Goal: Information Seeking & Learning: Check status

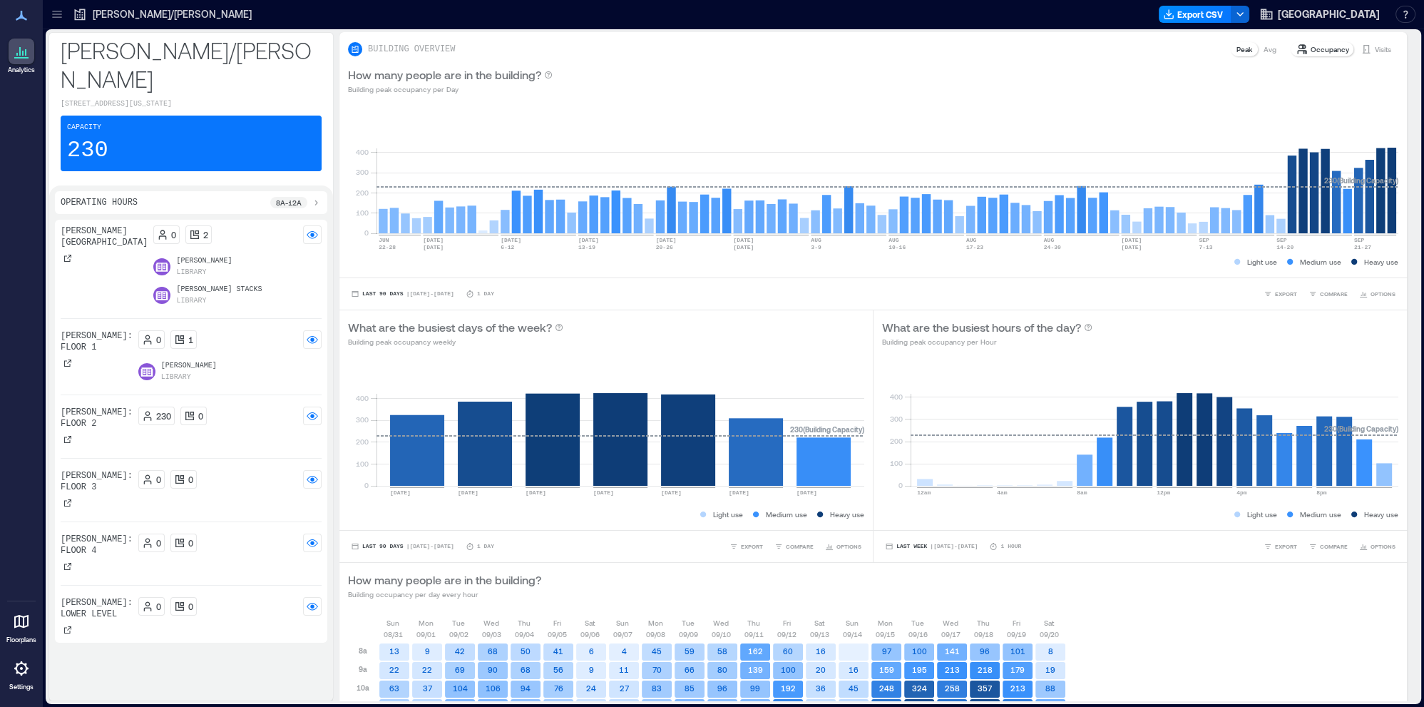
click at [176, 284] on p "[PERSON_NAME] Stacks" at bounding box center [219, 289] width 86 height 11
click at [81, 407] on p "[PERSON_NAME]: Floor 2" at bounding box center [97, 418] width 72 height 23
drag, startPoint x: 140, startPoint y: 412, endPoint x: 130, endPoint y: 414, distance: 10.4
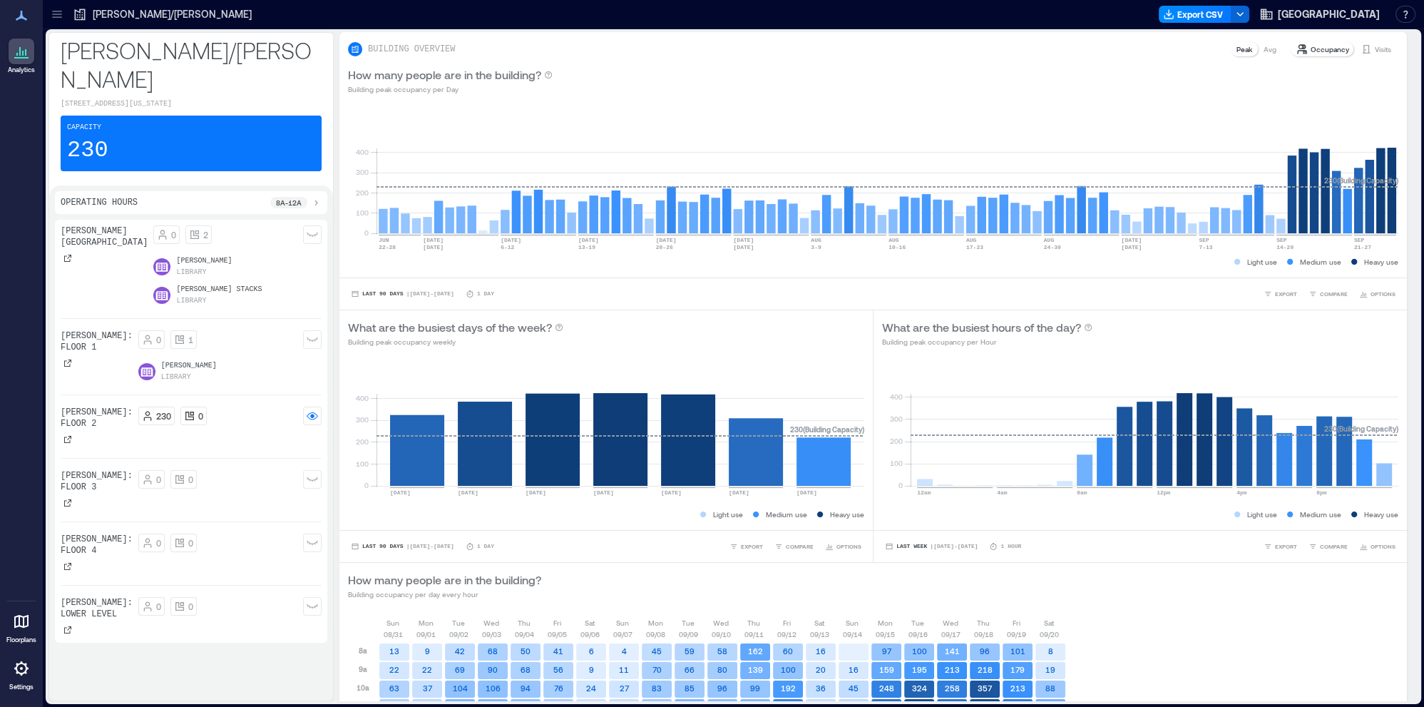
click at [138, 413] on div "230 0" at bounding box center [229, 427] width 183 height 40
click at [312, 410] on rect at bounding box center [312, 415] width 11 height 11
click at [56, 16] on icon at bounding box center [57, 14] width 14 height 14
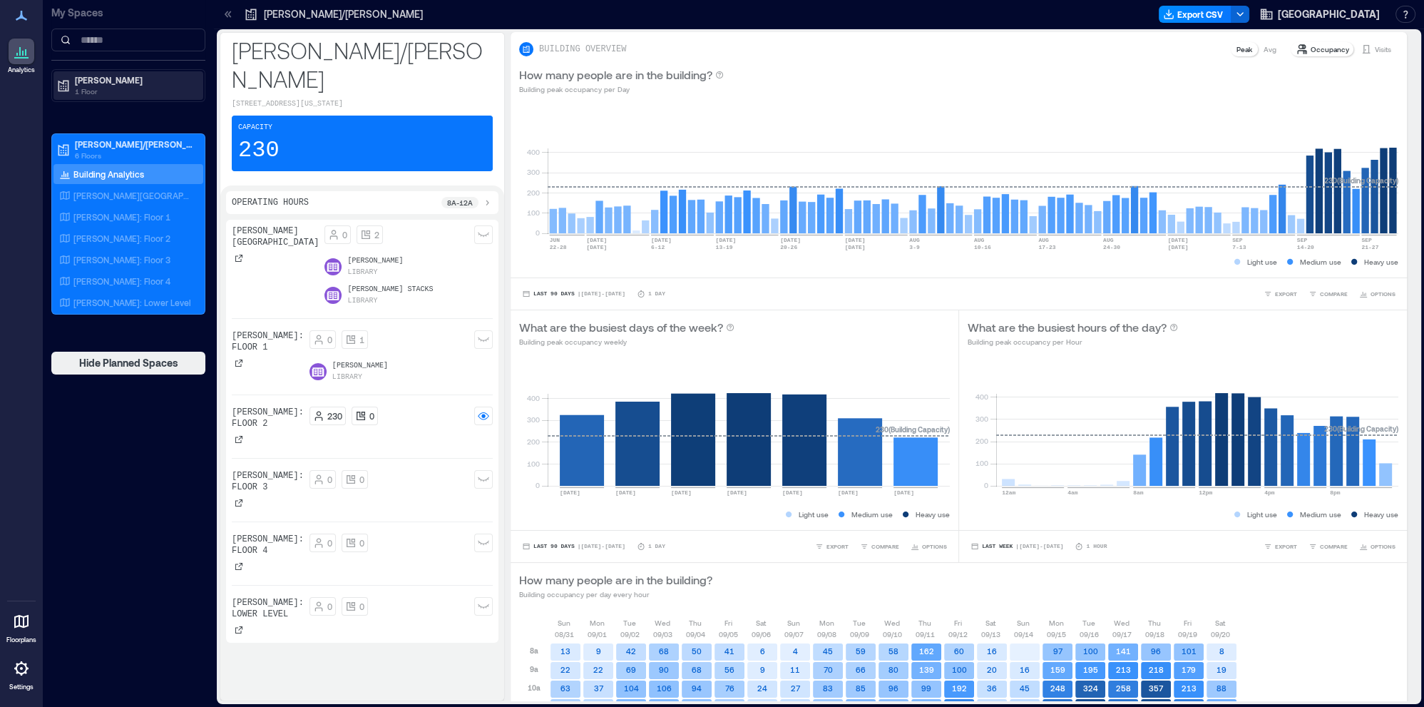
click at [79, 87] on p "1 Floor" at bounding box center [135, 91] width 120 height 11
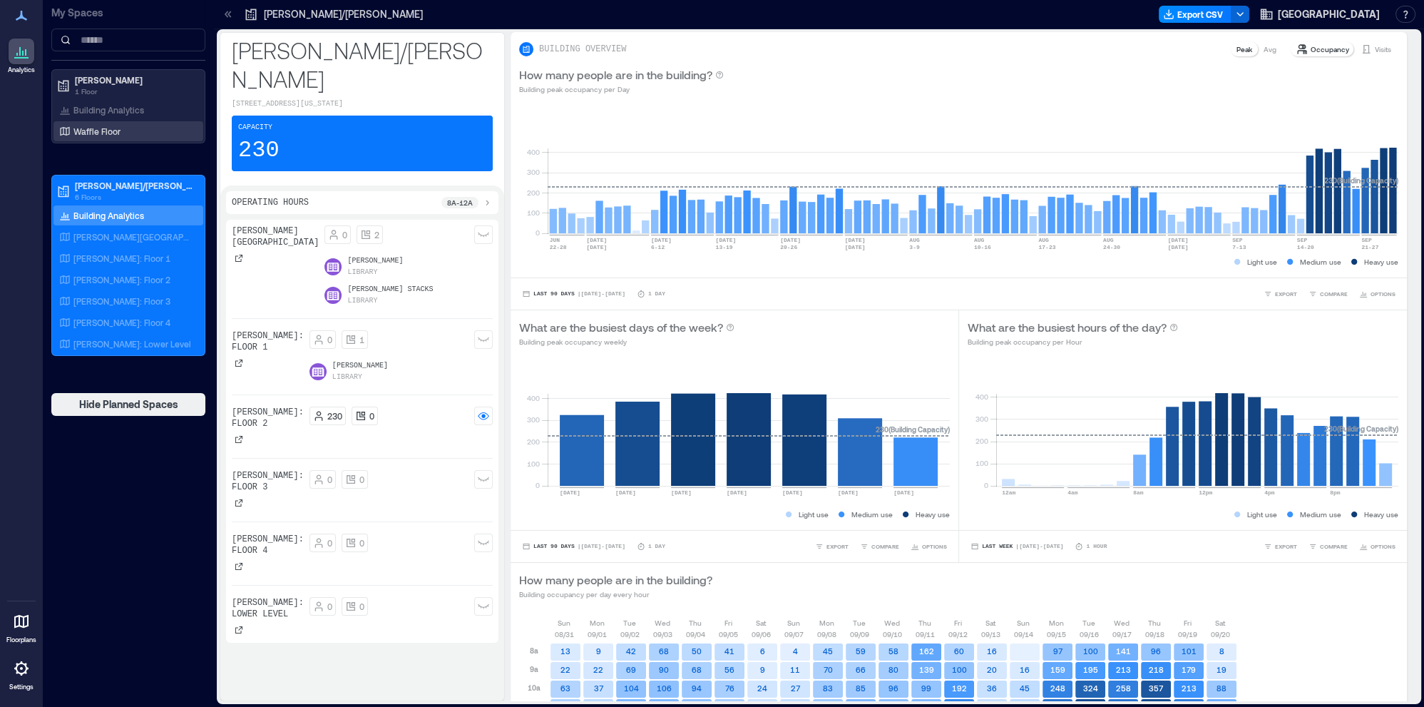
click at [90, 131] on p "Waffle Floor" at bounding box center [96, 131] width 47 height 11
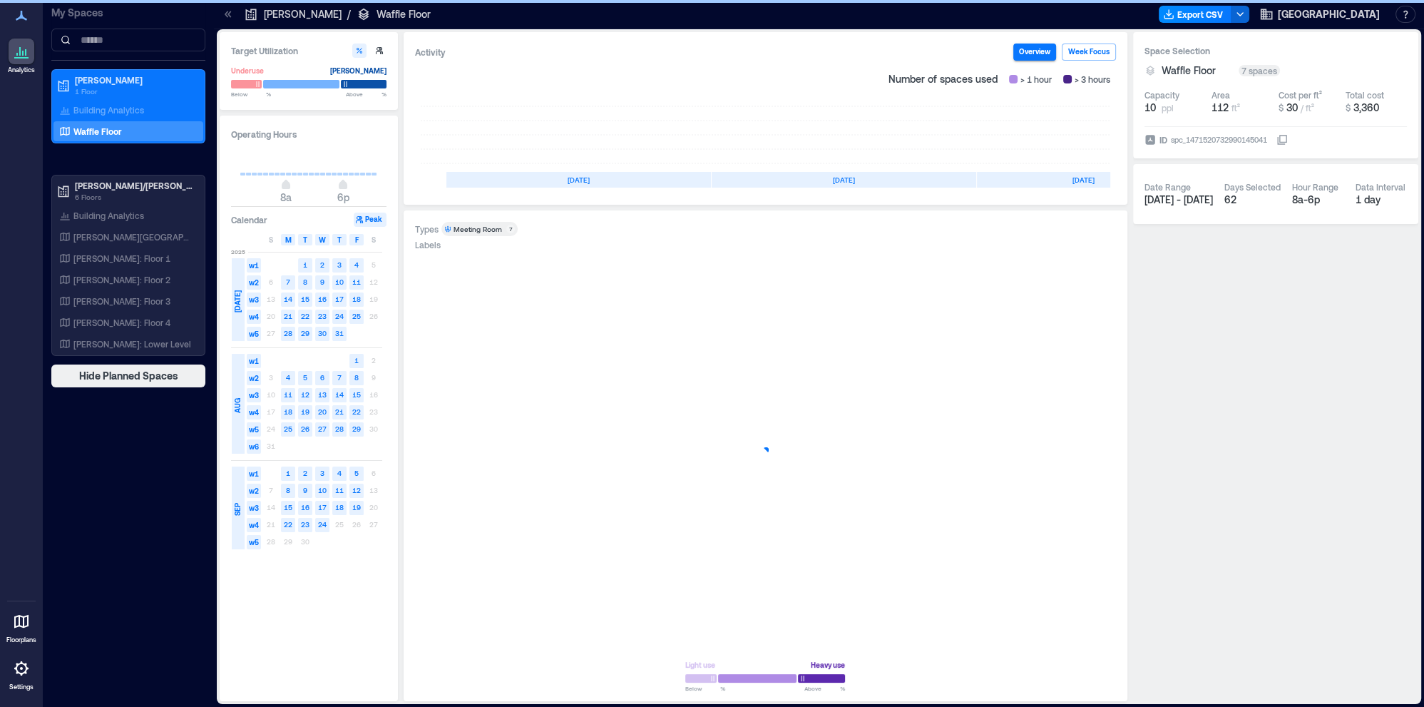
scroll to position [0, 81]
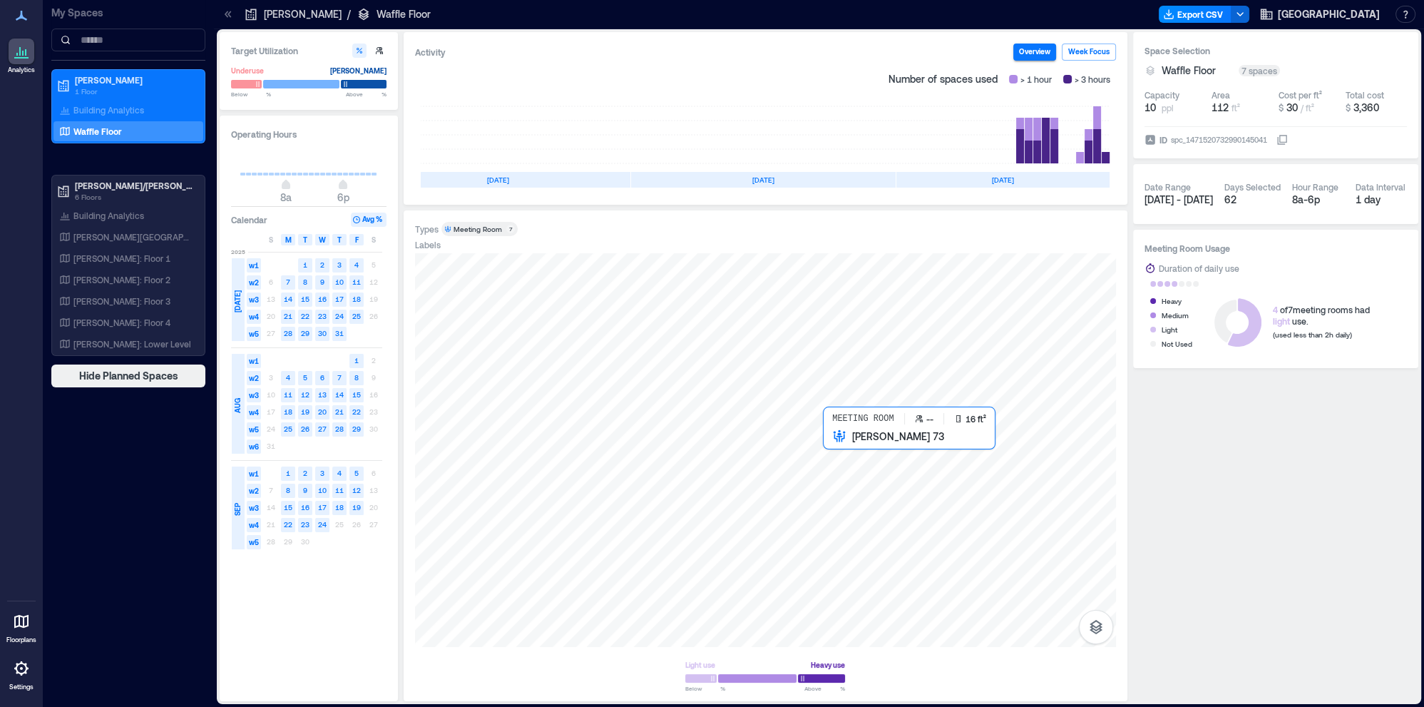
click at [848, 466] on div at bounding box center [765, 450] width 701 height 394
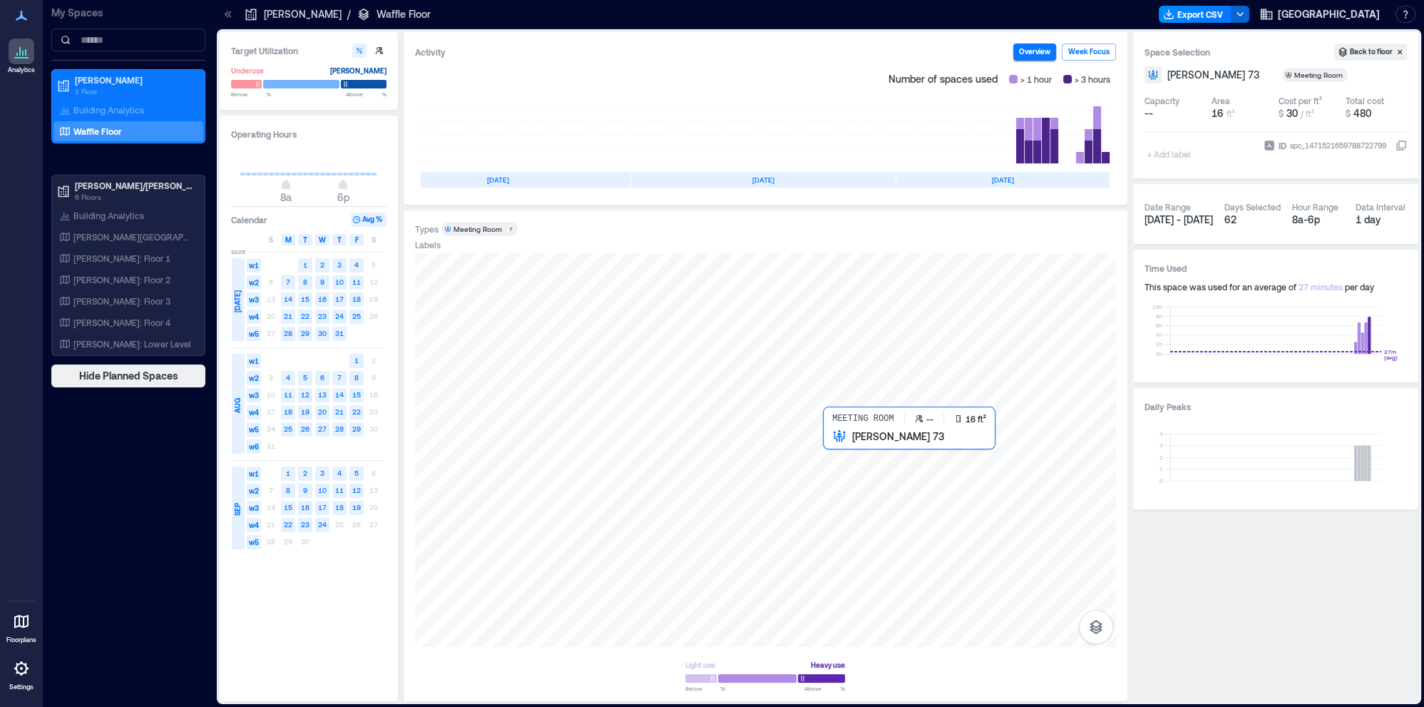
click at [843, 468] on div at bounding box center [765, 450] width 701 height 394
type input "**"
drag, startPoint x: 344, startPoint y: 185, endPoint x: 434, endPoint y: 173, distance: 90.7
click at [434, 173] on div "Target Utilization Underuse [PERSON_NAME] Below ** % Above ** % Operating Hours…" at bounding box center [819, 366] width 1199 height 669
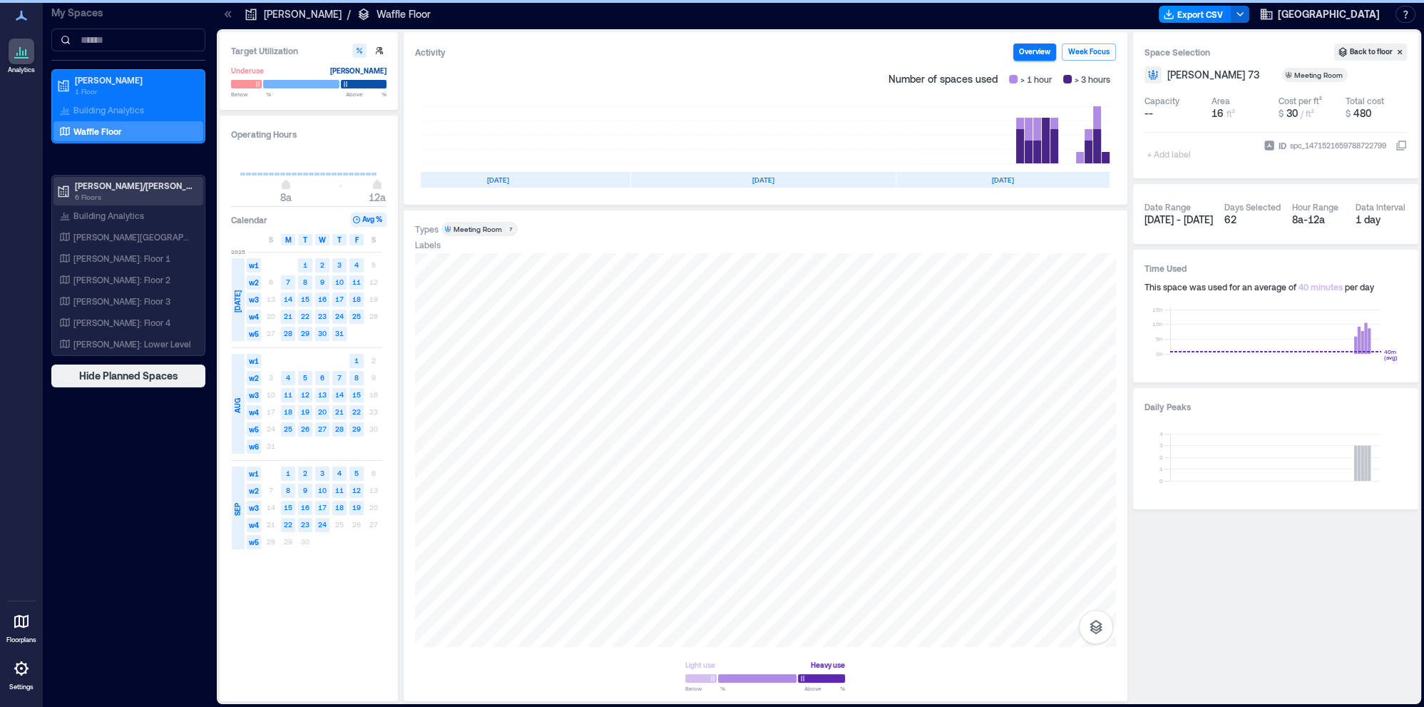
type input "*"
drag, startPoint x: 287, startPoint y: 188, endPoint x: 150, endPoint y: 173, distance: 138.5
click at [150, 173] on div "Analytics Floorplans Settings My Spaces [PERSON_NAME] 1 Floor Building Analytic…" at bounding box center [712, 353] width 1424 height 707
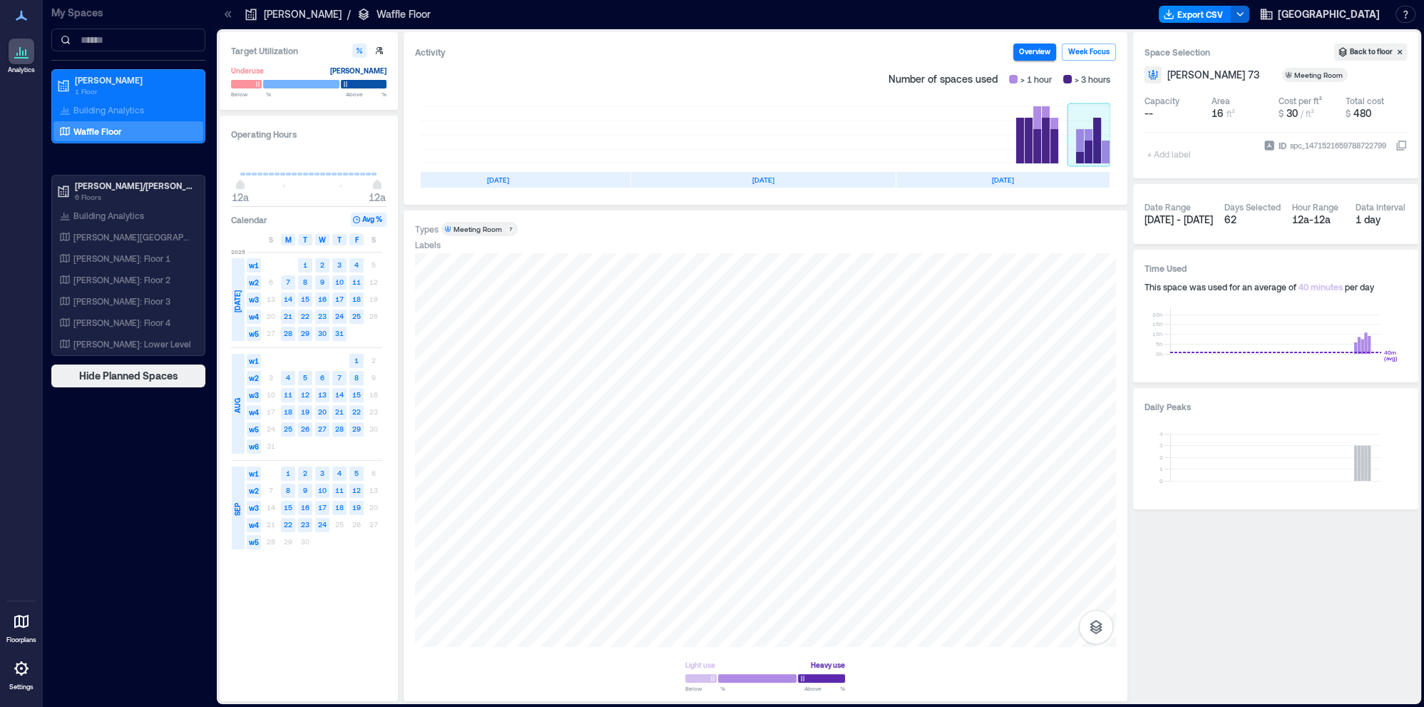
click at [1073, 148] on rect at bounding box center [1089, 134] width 43 height 57
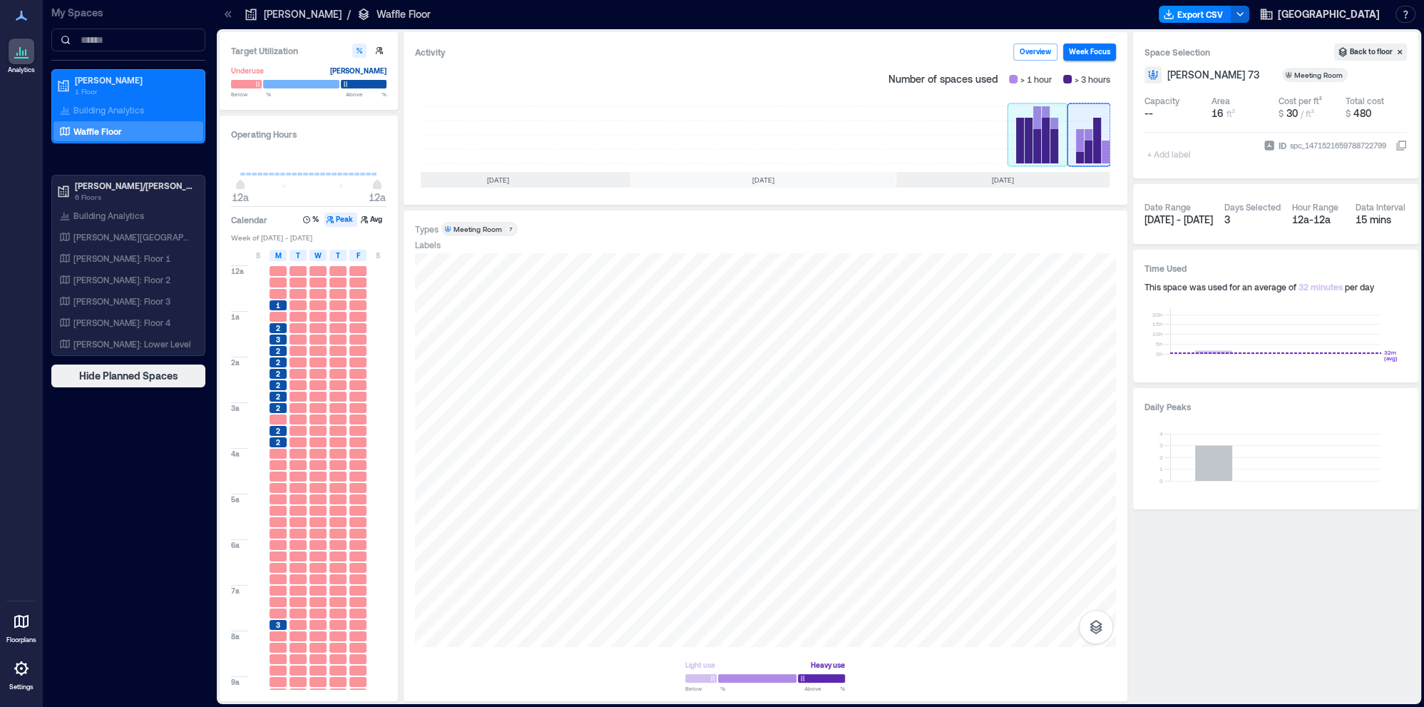
click at [1051, 144] on rect at bounding box center [1038, 134] width 60 height 57
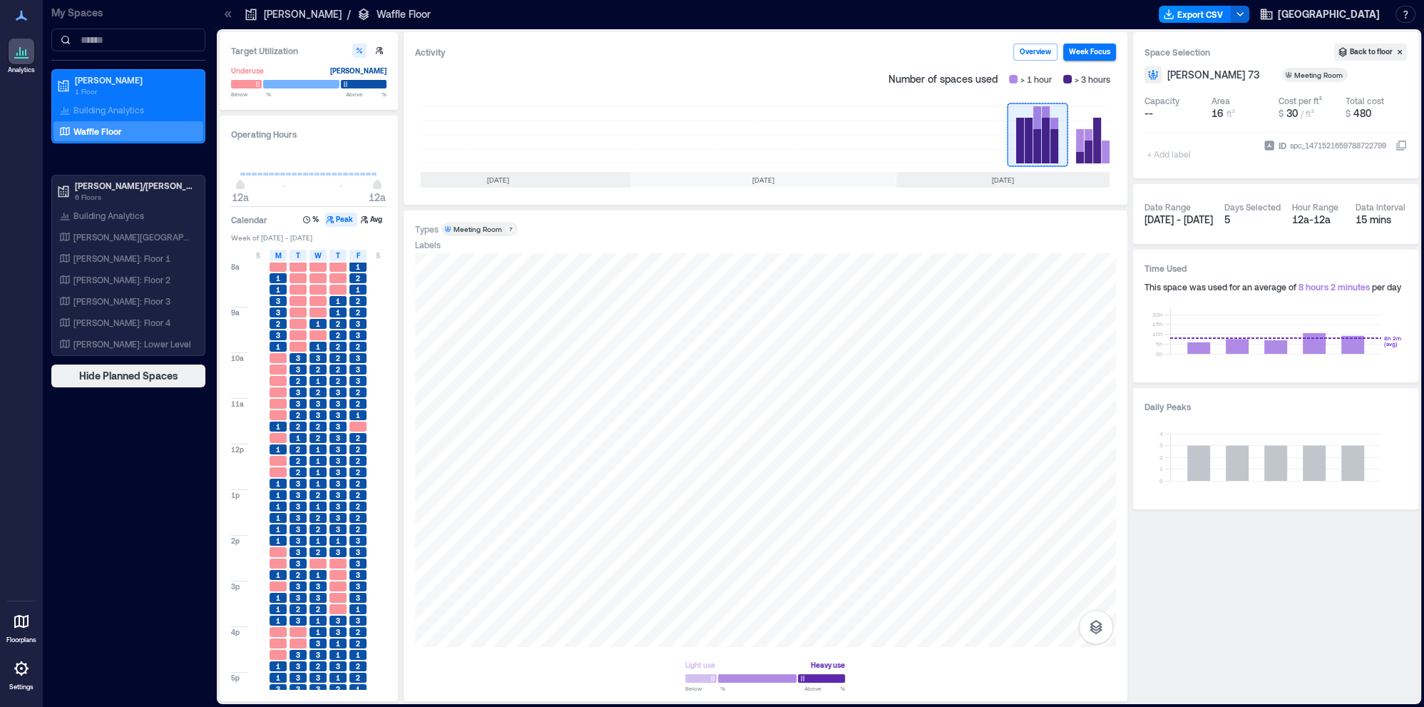
scroll to position [68, 0]
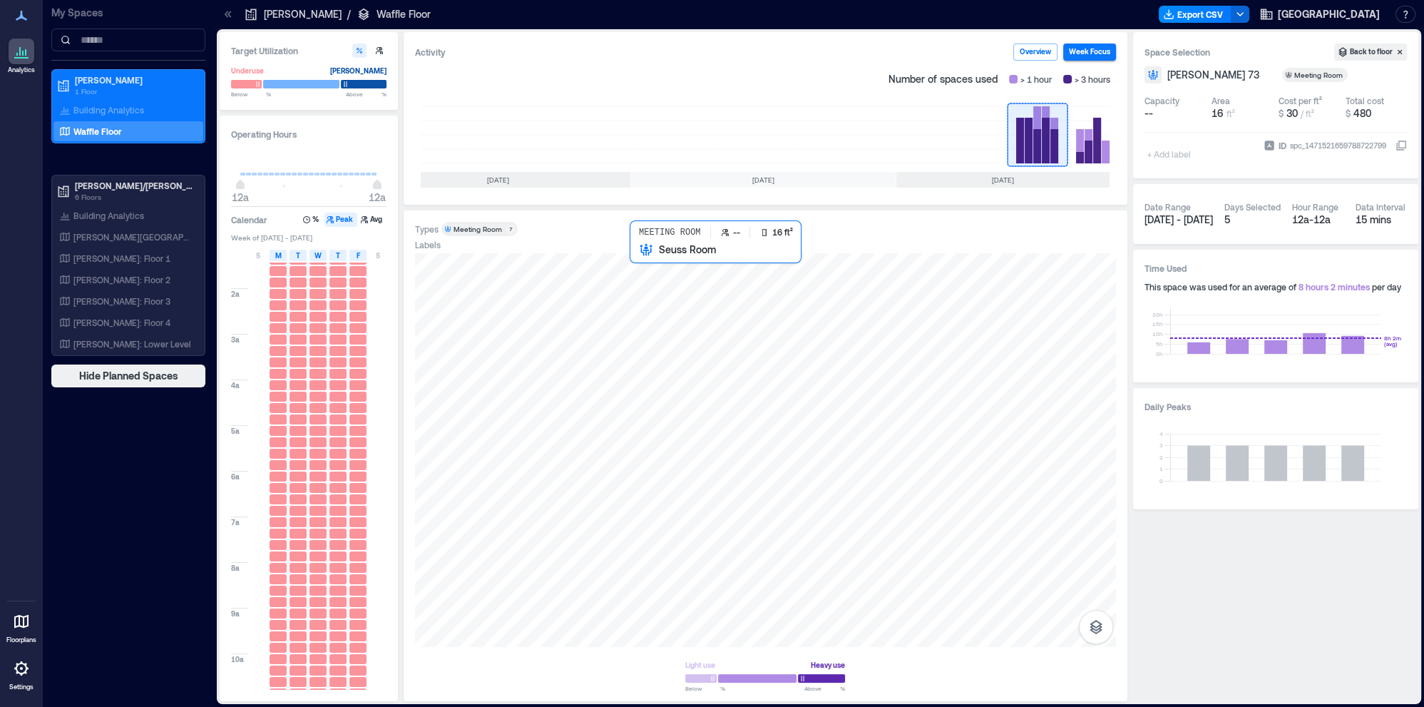
click at [724, 305] on div at bounding box center [765, 450] width 701 height 394
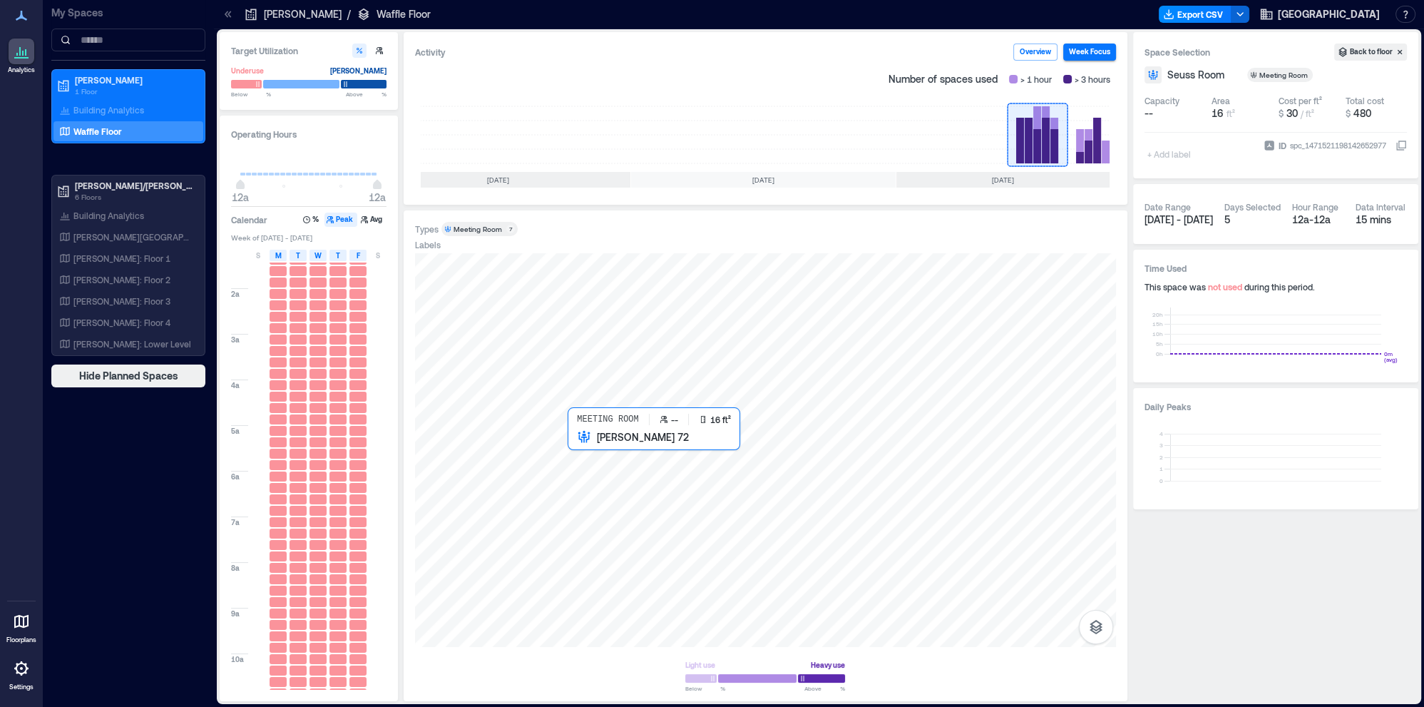
click at [635, 541] on div at bounding box center [765, 450] width 701 height 394
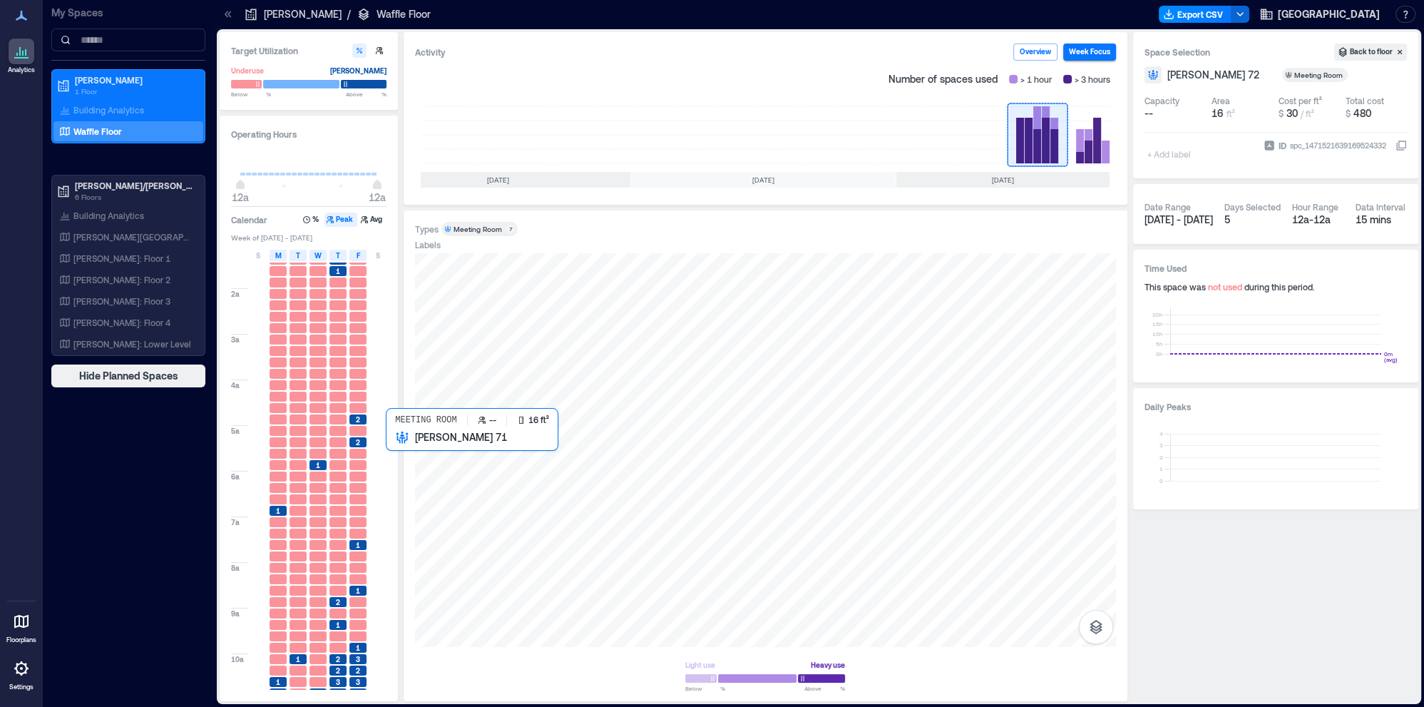
click at [478, 540] on div at bounding box center [765, 450] width 701 height 394
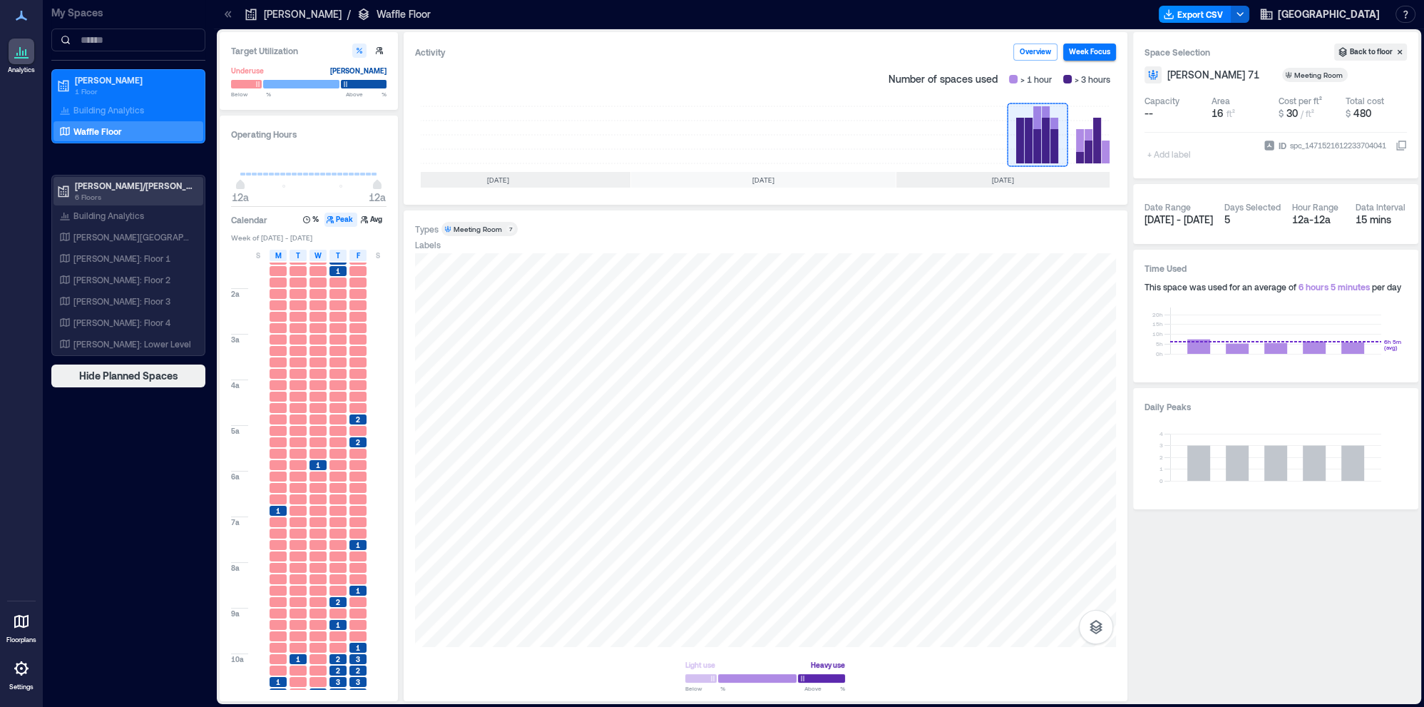
click at [110, 191] on p "6 Floors" at bounding box center [135, 196] width 120 height 11
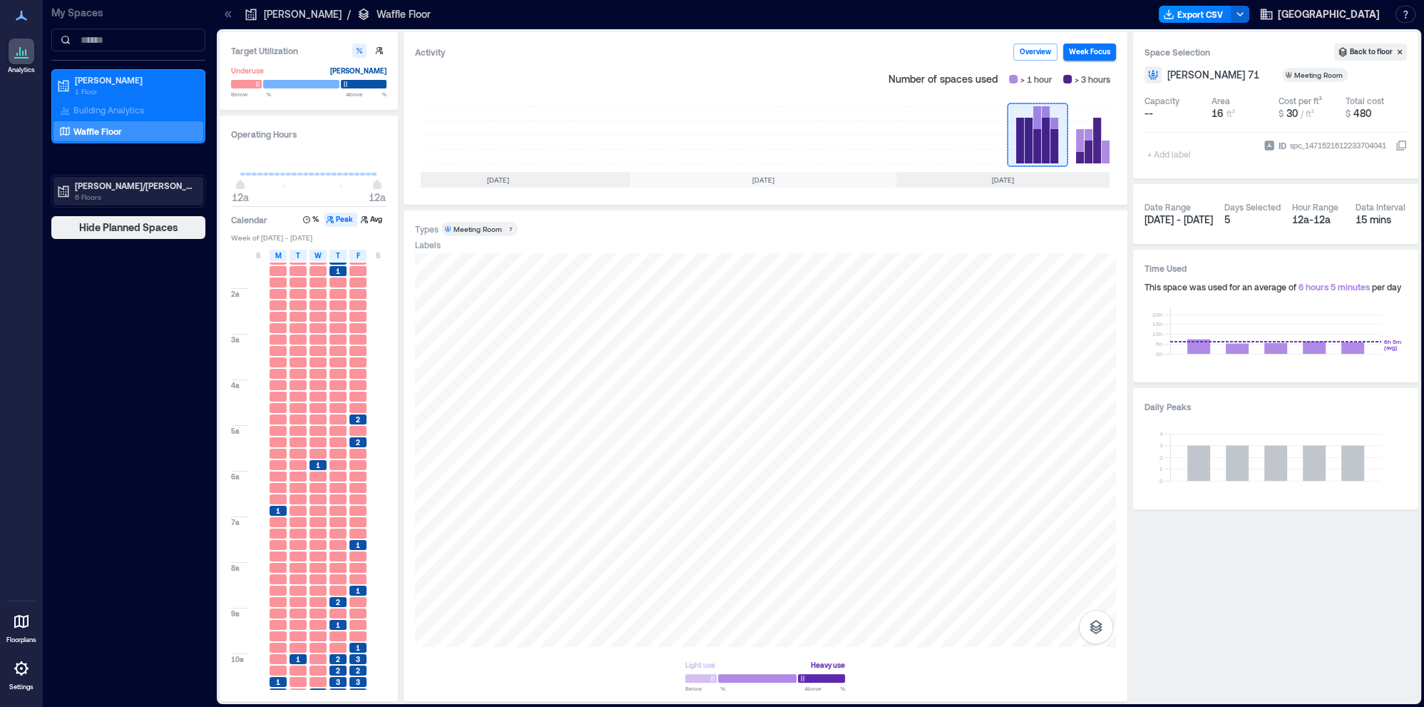
click at [94, 188] on p "[PERSON_NAME]/[PERSON_NAME]" at bounding box center [135, 185] width 120 height 11
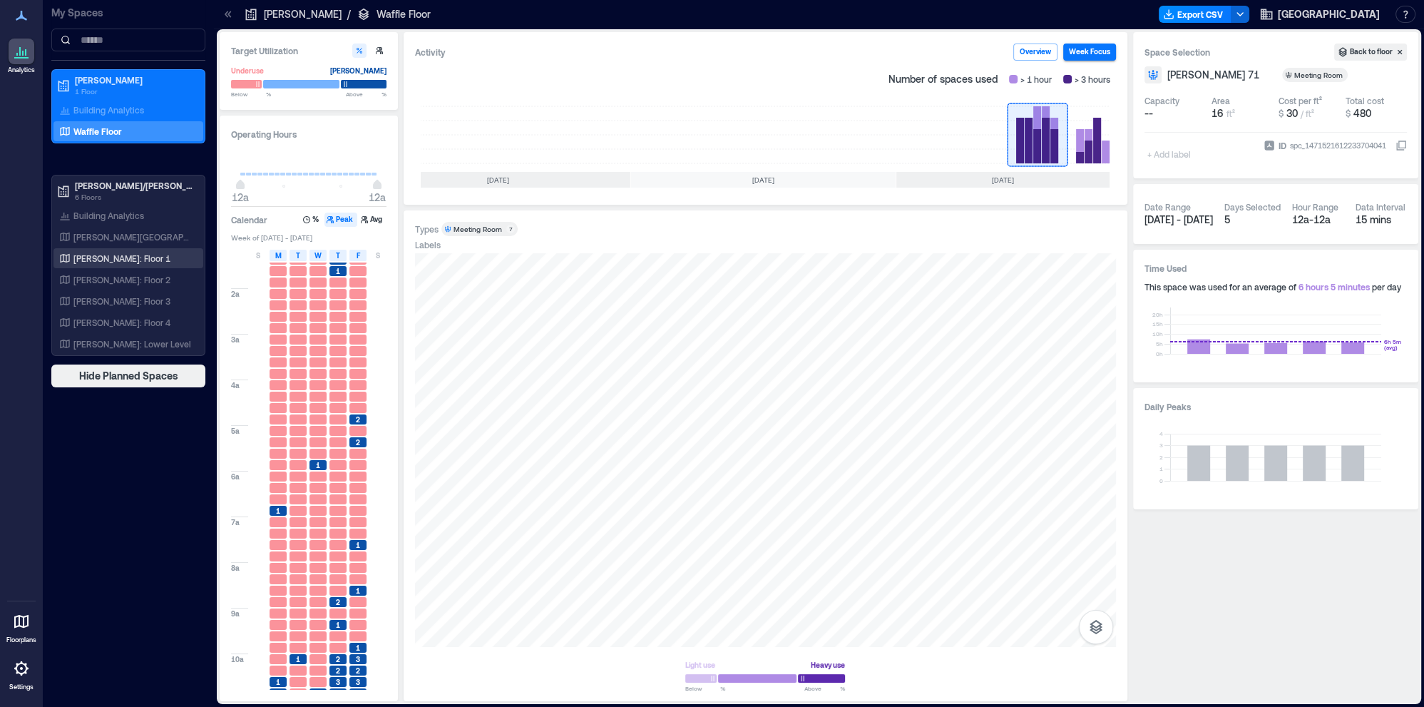
click at [94, 253] on p "[PERSON_NAME]: Floor 1" at bounding box center [121, 257] width 97 height 11
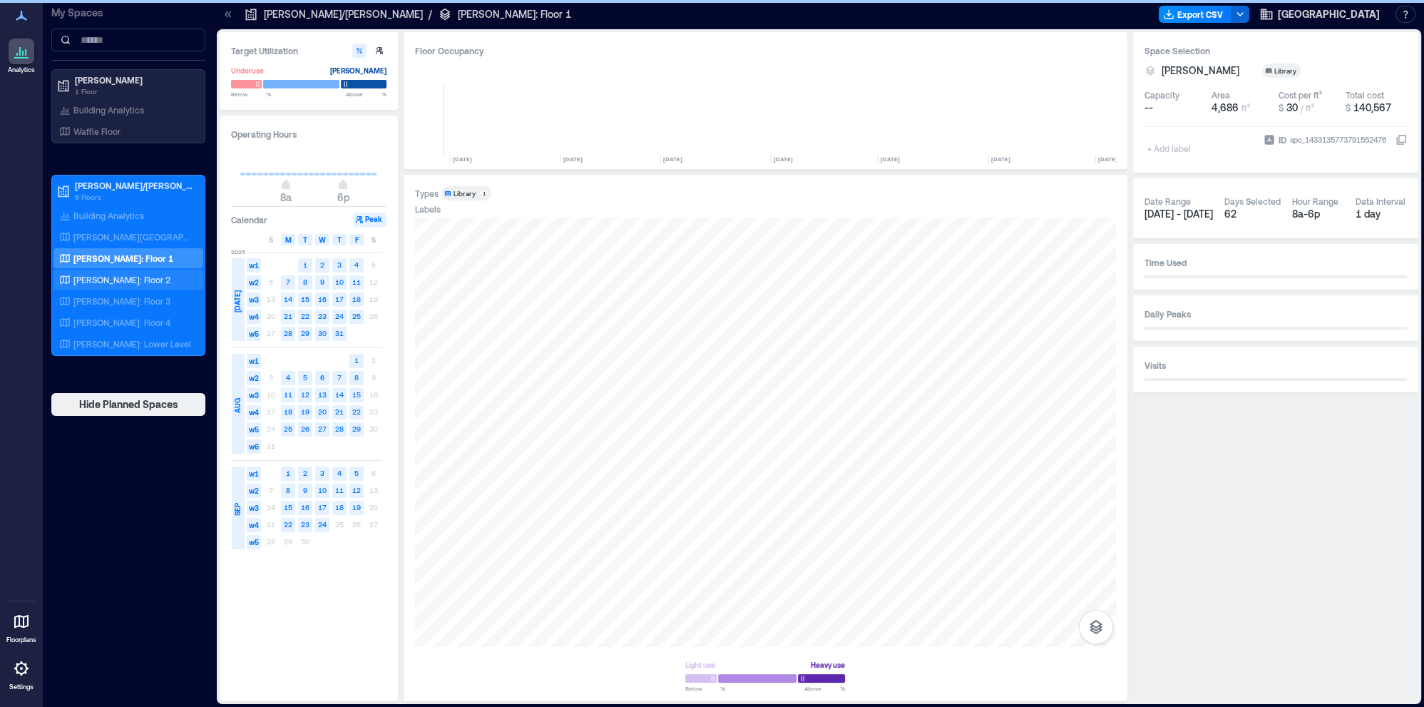
scroll to position [0, 5499]
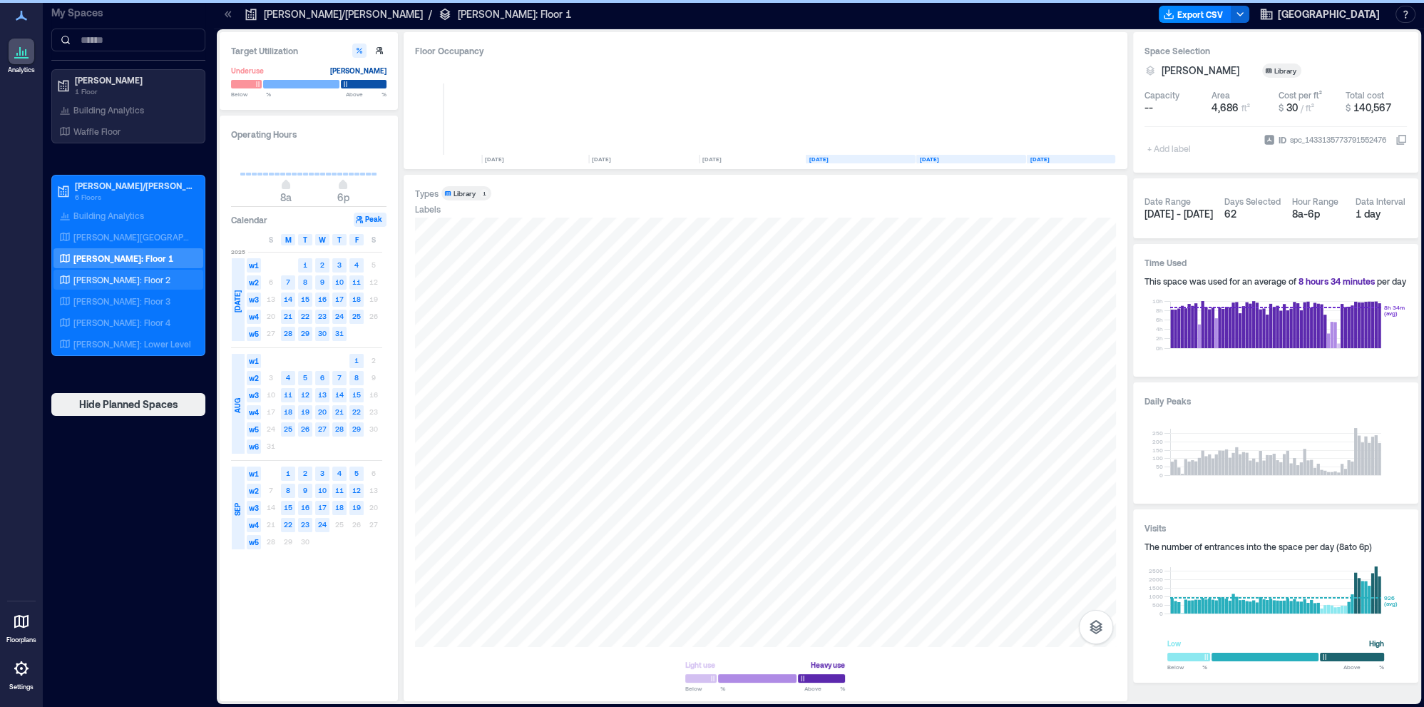
click at [108, 275] on p "[PERSON_NAME]: Floor 2" at bounding box center [121, 279] width 97 height 11
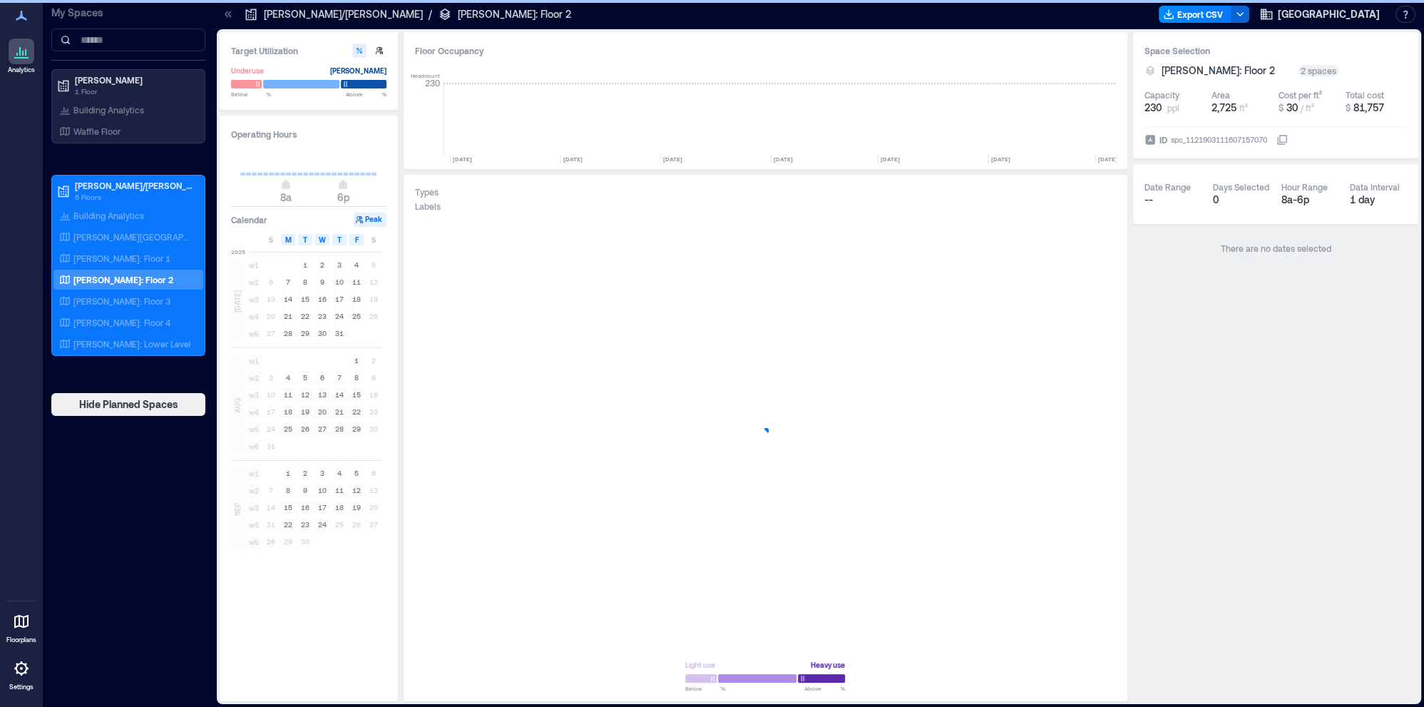
scroll to position [0, 5499]
click at [378, 179] on div "8a 6p" at bounding box center [308, 173] width 155 height 53
type input "**"
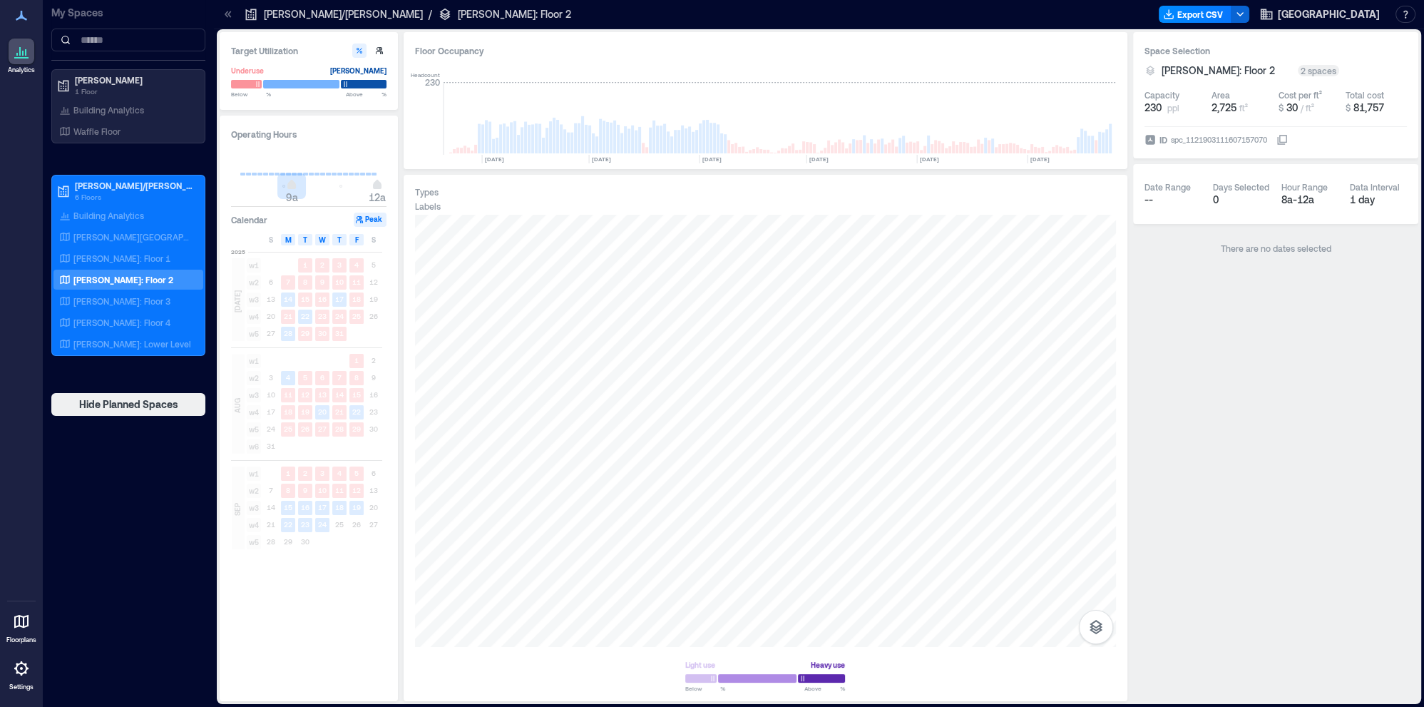
type input "*"
click at [286, 185] on span "8a" at bounding box center [286, 186] width 9 height 6
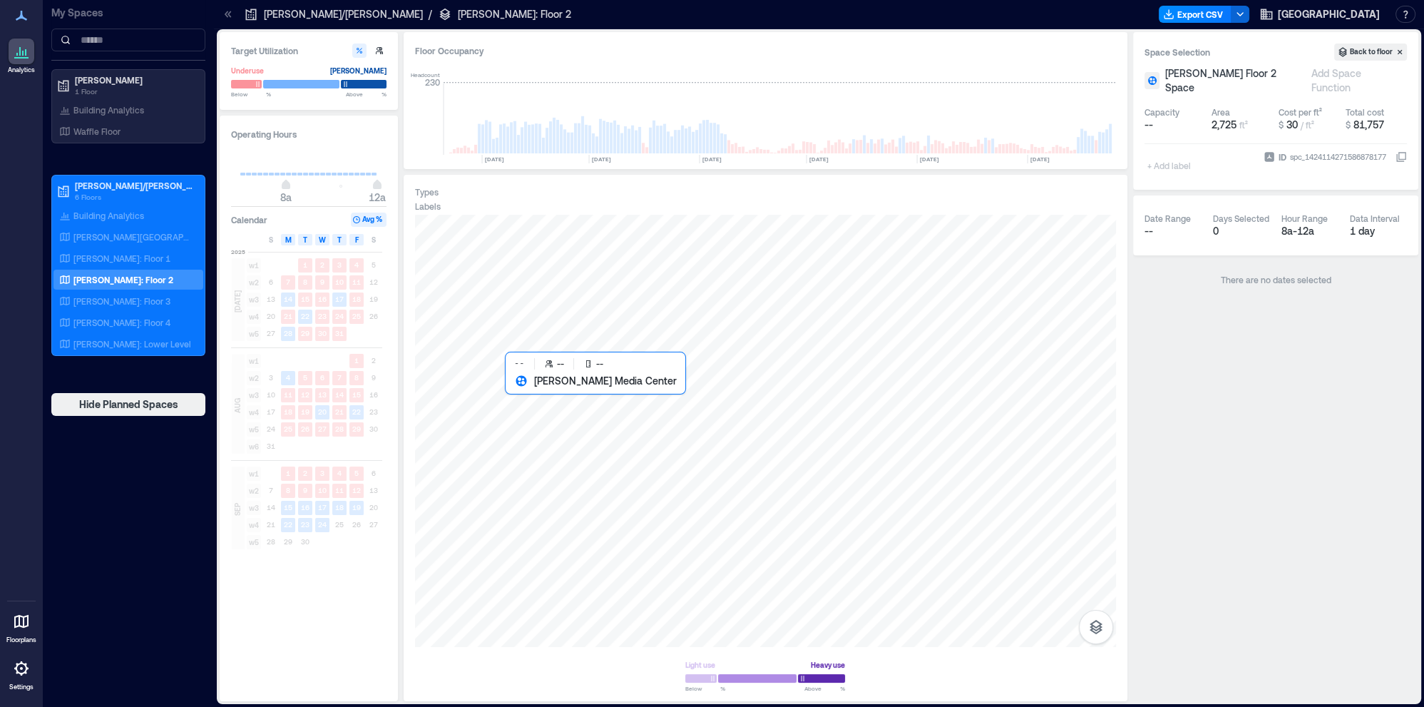
click at [780, 482] on div at bounding box center [765, 431] width 701 height 432
click at [757, 322] on div at bounding box center [765, 431] width 701 height 432
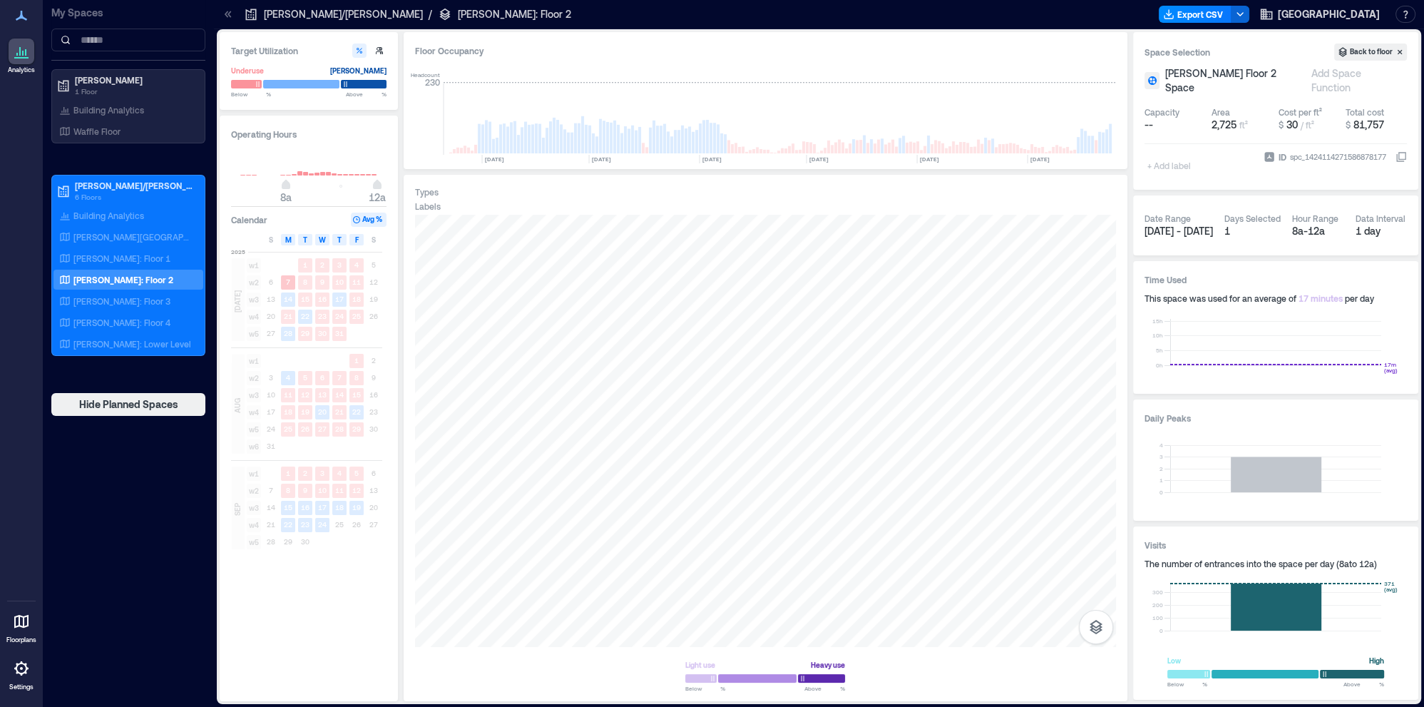
click at [291, 285] on rect at bounding box center [288, 282] width 14 height 14
click at [129, 294] on div "[PERSON_NAME]: Floor 3" at bounding box center [125, 301] width 138 height 14
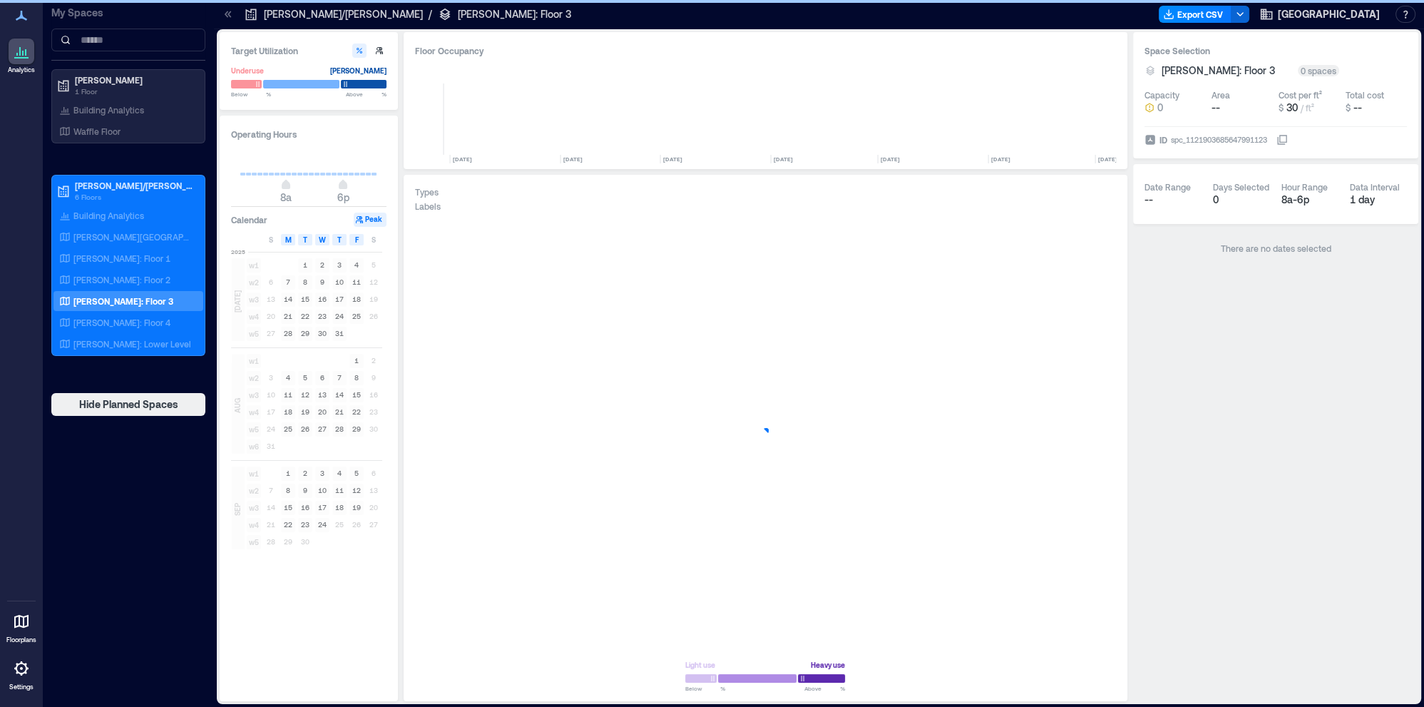
scroll to position [0, 5499]
click at [117, 216] on p "Building Analytics" at bounding box center [108, 215] width 71 height 11
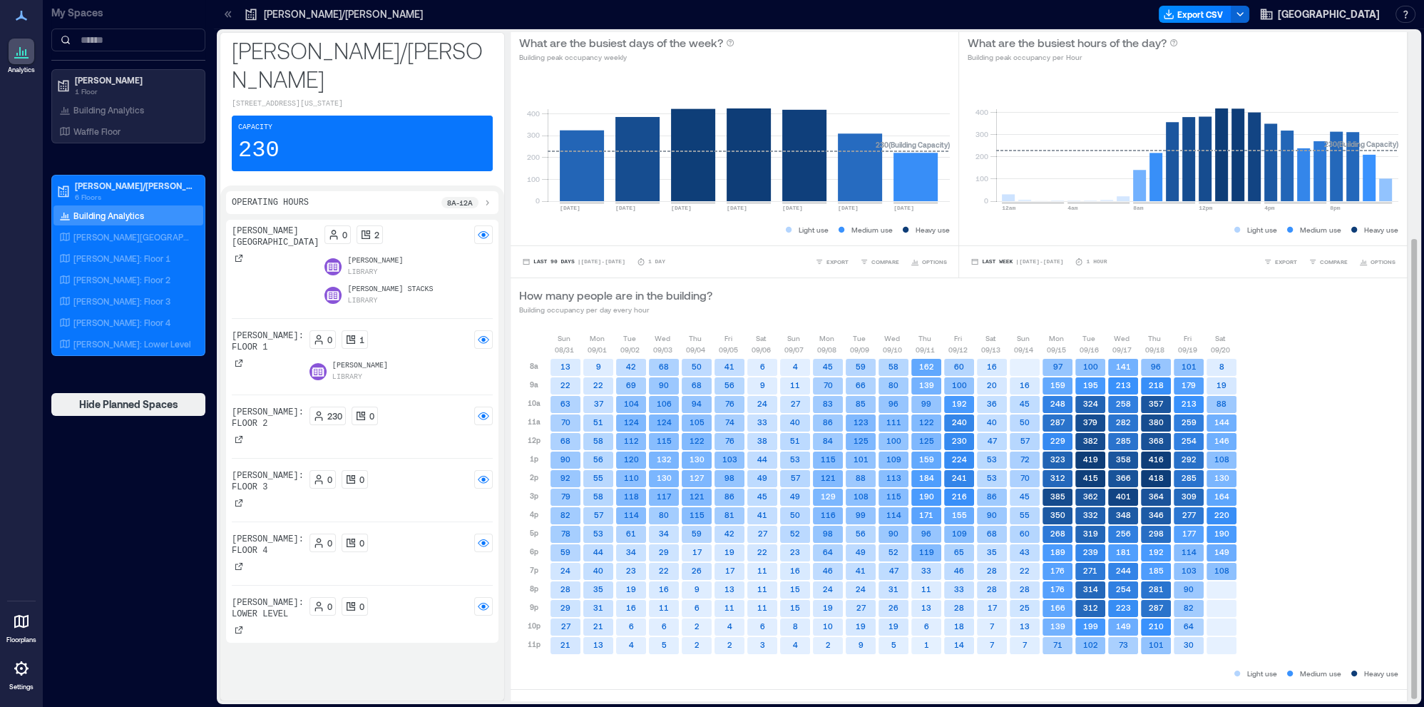
scroll to position [304, 0]
